Goal: Task Accomplishment & Management: Use online tool/utility

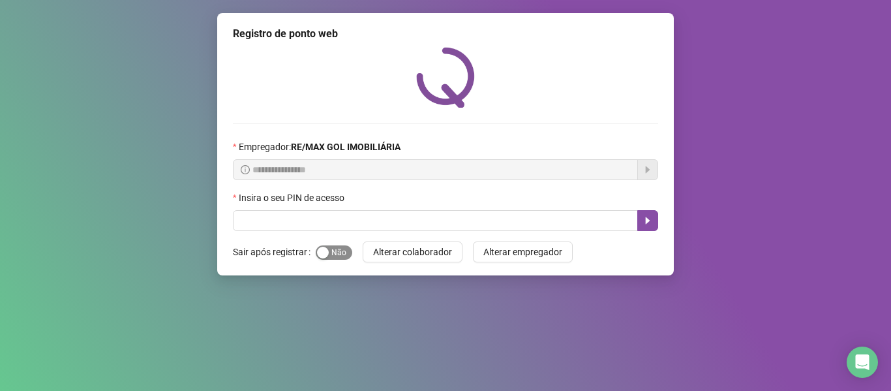
click at [330, 258] on span "Sim Não" at bounding box center [334, 252] width 37 height 14
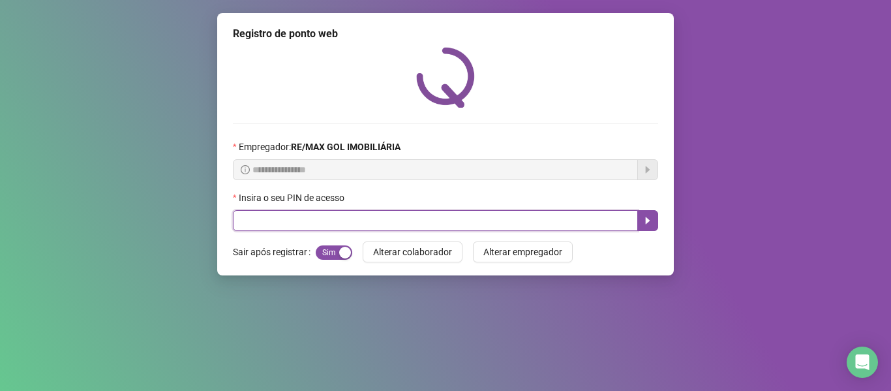
click at [335, 221] on input "text" at bounding box center [435, 220] width 405 height 21
type input "*****"
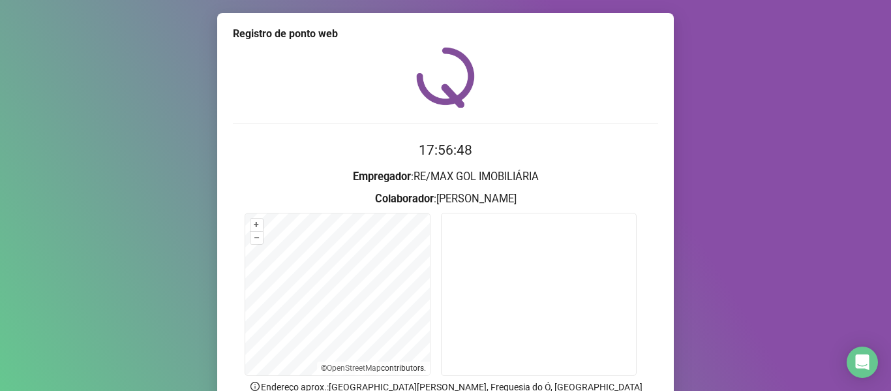
click at [788, 193] on div "Registro de ponto web 17:56:48 Empregador : RE/[PERSON_NAME] IMOBILIÁRIA Colabo…" at bounding box center [445, 195] width 891 height 391
click at [650, 110] on div "17:58:17 Empregador : RE/[PERSON_NAME] IMOBILIÁRIA Colaborador : [PERSON_NAME] …" at bounding box center [445, 249] width 425 height 405
click at [745, 285] on div "Registro de ponto web 17:58:38 Empregador : RE/[PERSON_NAME] IMOBILIÁRIA Colabo…" at bounding box center [445, 195] width 891 height 391
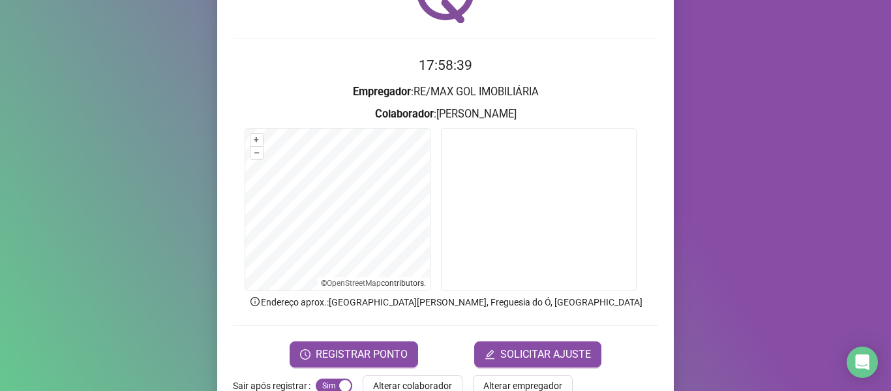
scroll to position [54, 0]
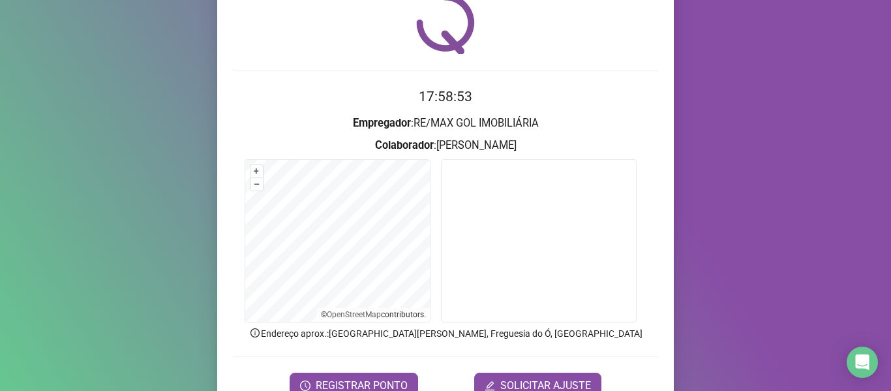
click at [824, 156] on div "Registro de ponto web 17:58:53 Empregador : RE/[PERSON_NAME] IMOBILIÁRIA Colabo…" at bounding box center [445, 195] width 891 height 391
click at [726, 131] on div "Registro de ponto web 17:59:26 Empregador : RE/[PERSON_NAME] IMOBILIÁRIA Colabo…" at bounding box center [445, 195] width 891 height 391
click at [400, 382] on span "REGISTRAR PONTO" at bounding box center [362, 386] width 92 height 16
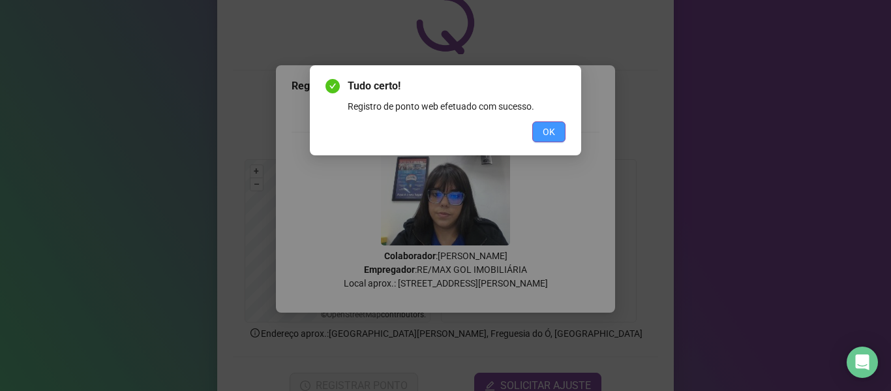
click at [562, 136] on button "OK" at bounding box center [548, 131] width 33 height 21
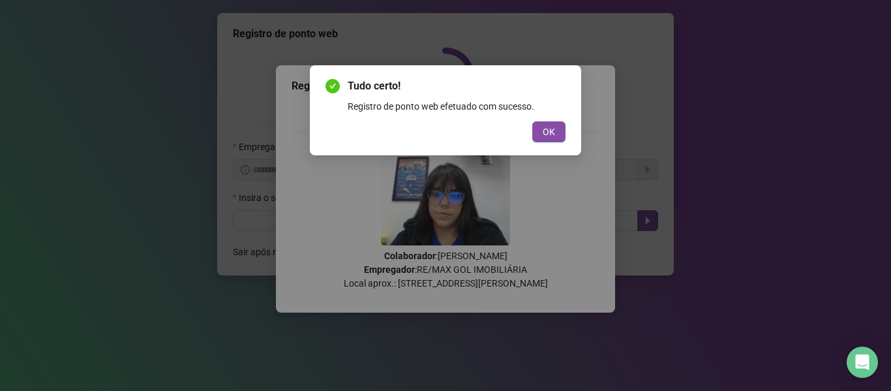
scroll to position [0, 0]
